Goal: Task Accomplishment & Management: Complete application form

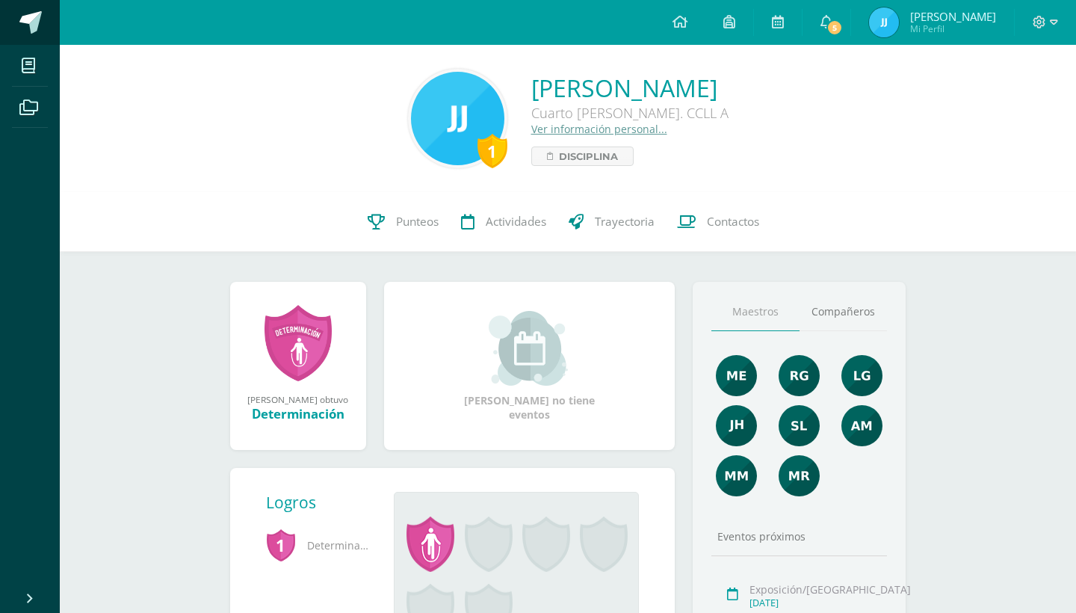
click at [23, 25] on span at bounding box center [30, 22] width 22 height 22
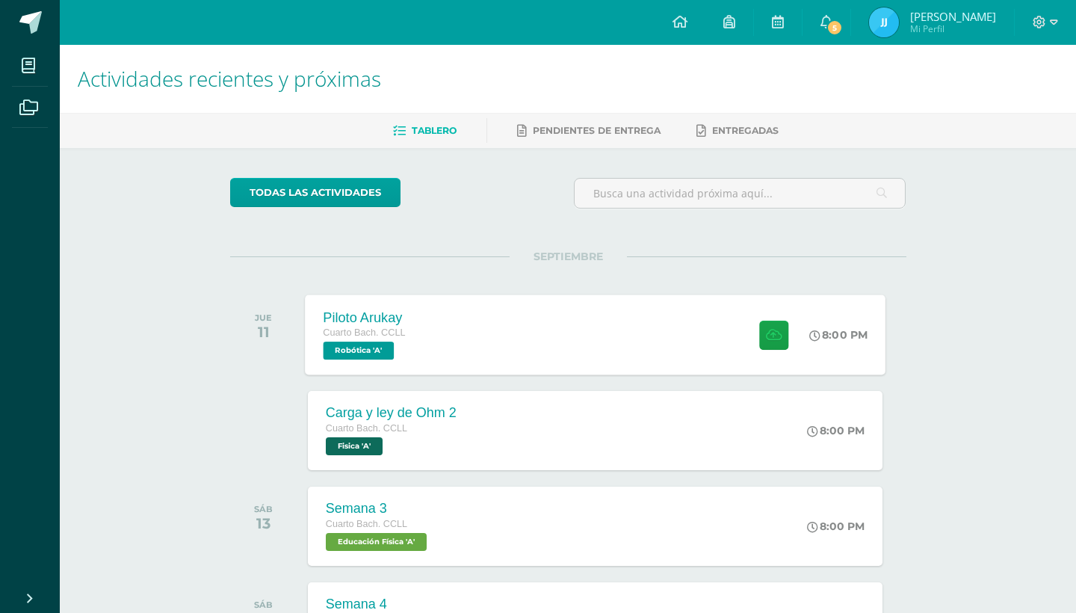
click at [602, 304] on div "Piloto Arukay Cuarto Bach. CCLL Robótica 'A' 8:00 PM Piloto Arukay Robótica" at bounding box center [595, 335] width 581 height 80
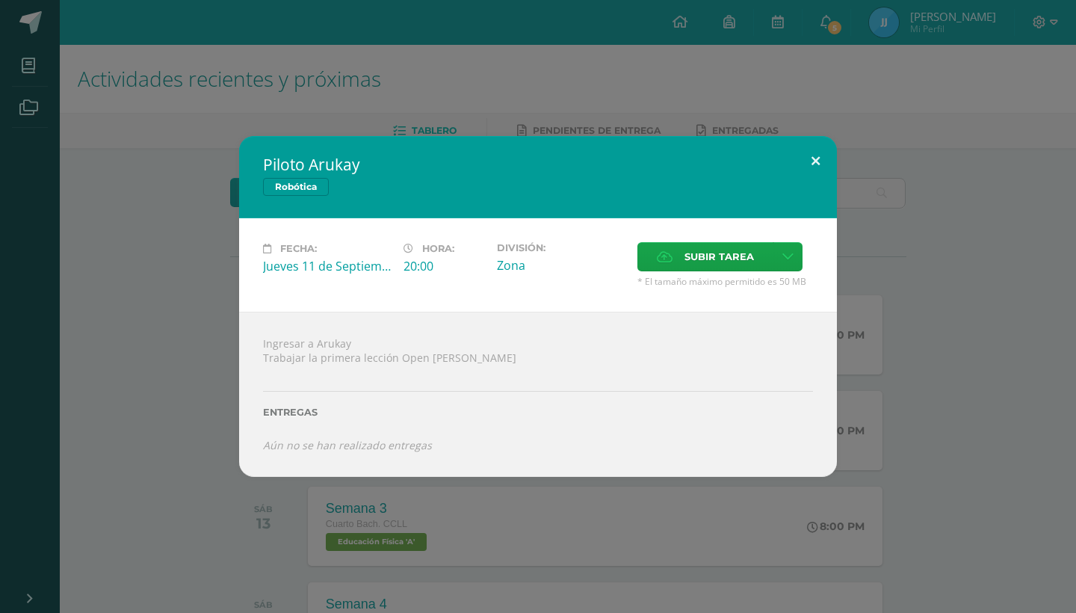
click at [804, 186] on button at bounding box center [816, 161] width 43 height 51
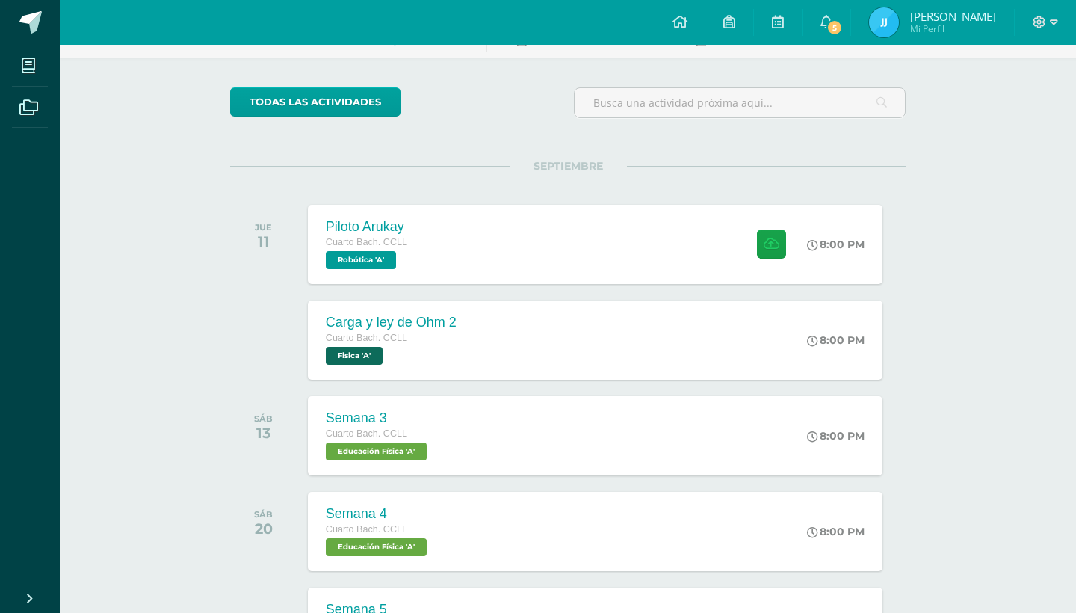
scroll to position [100, 0]
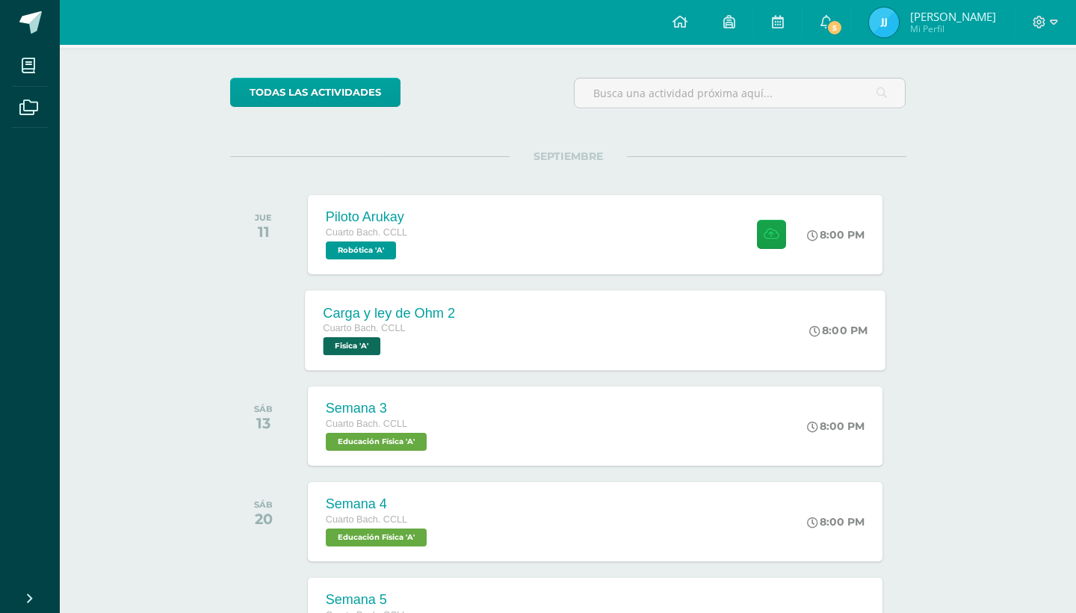
click at [521, 342] on div "Carga y [PERSON_NAME] 2 Cuarto [PERSON_NAME]. CCLL Fisica 'A' 8:00 PM Carga y […" at bounding box center [595, 330] width 581 height 80
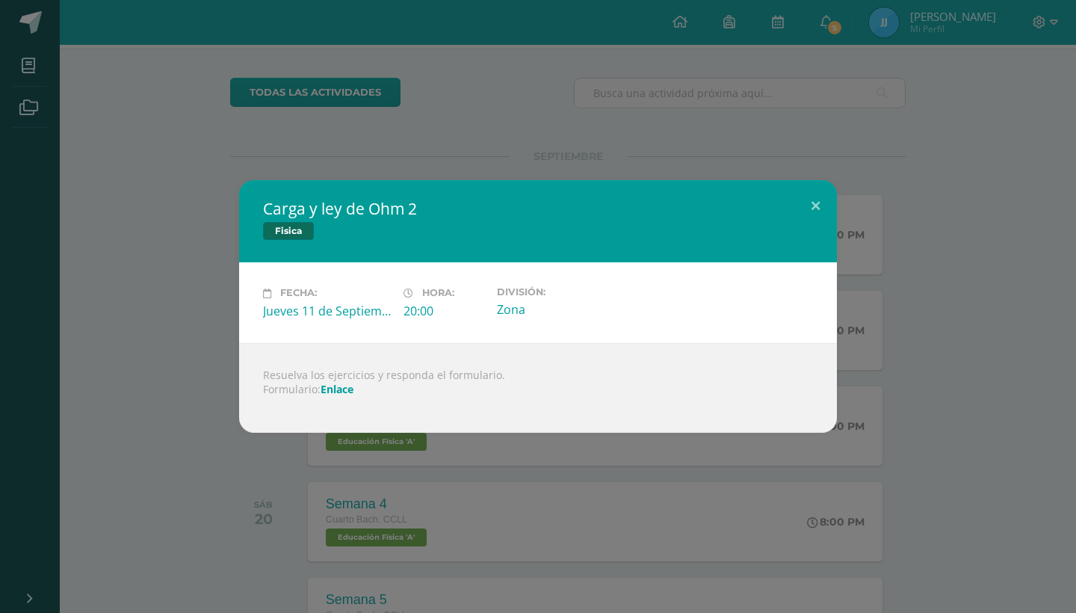
click at [329, 382] on link "Enlace" at bounding box center [337, 389] width 33 height 14
click at [821, 215] on button at bounding box center [816, 205] width 43 height 51
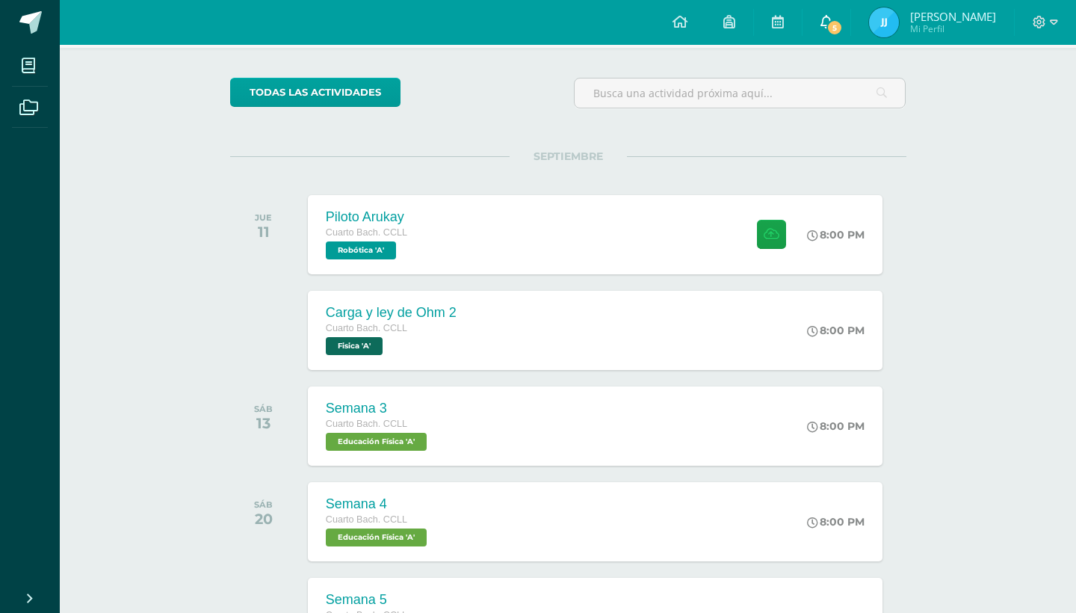
click at [851, 34] on link "5" at bounding box center [827, 22] width 48 height 45
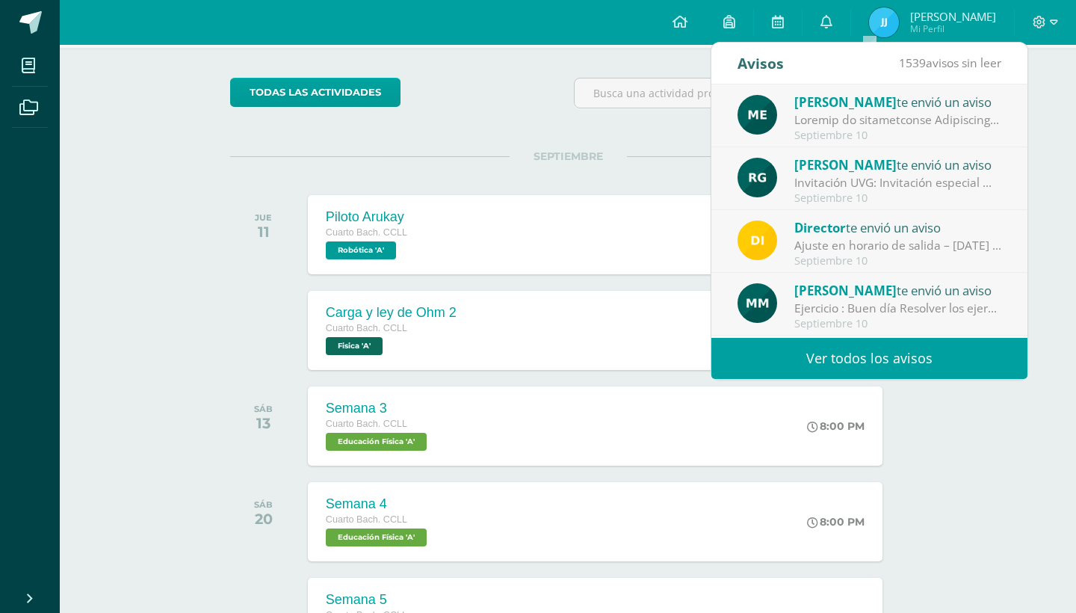
click at [605, 150] on span "SEPTIEMBRE" at bounding box center [568, 156] width 117 height 13
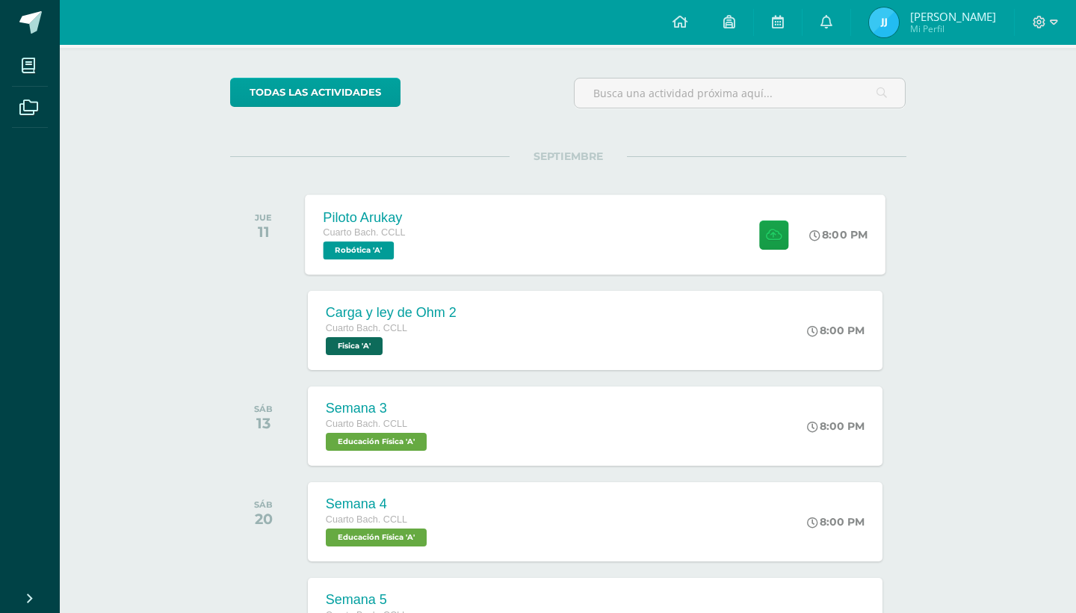
click at [559, 233] on div "Piloto Arukay Cuarto [PERSON_NAME]. CCLL Robótica 'A' 8:00 PM Piloto Arukay Rob…" at bounding box center [595, 234] width 581 height 80
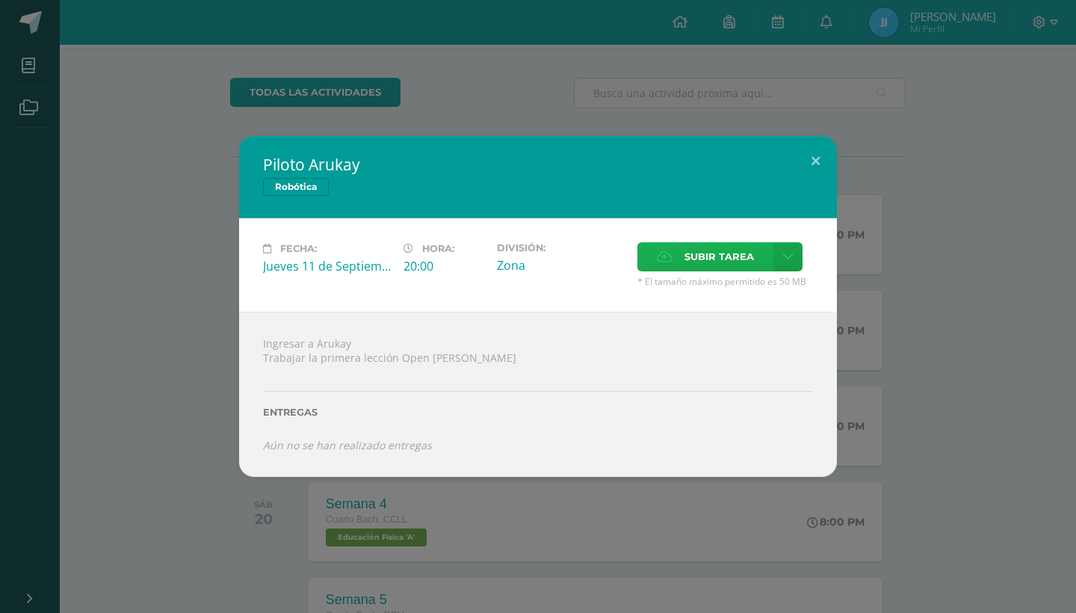
click at [698, 271] on span "Subir tarea" at bounding box center [720, 257] width 70 height 28
click at [0, 0] on input "Subir tarea" at bounding box center [0, 0] width 0 height 0
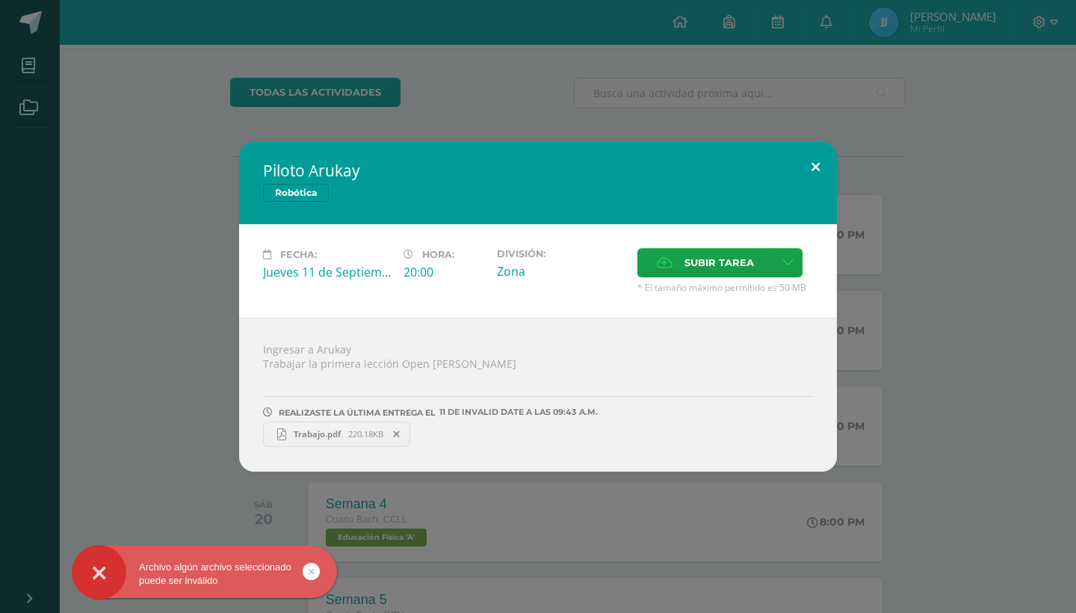
click at [813, 182] on button at bounding box center [816, 167] width 43 height 51
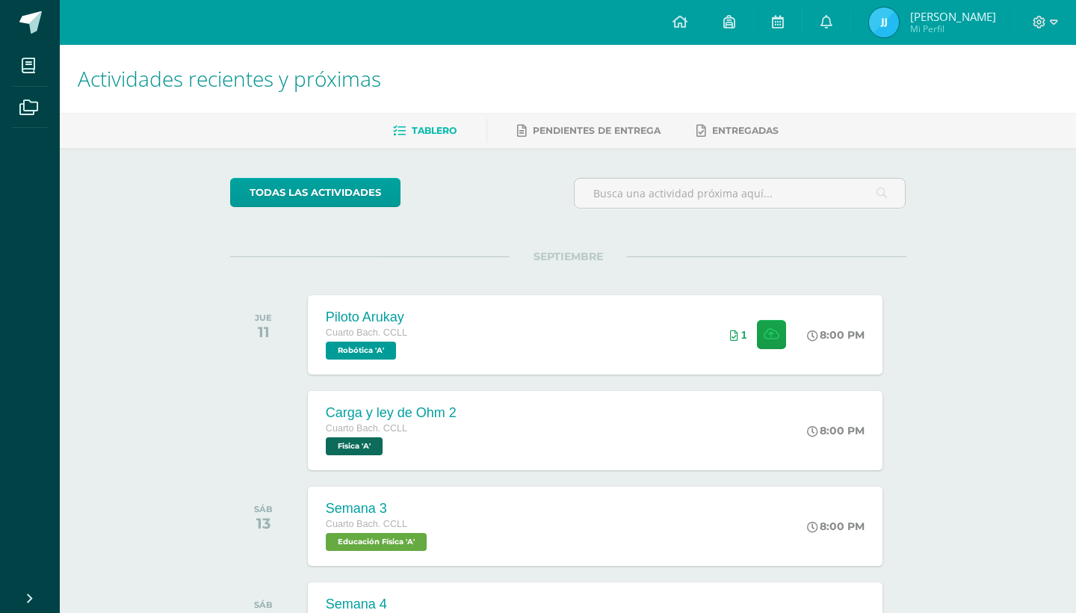
scroll to position [0, 0]
